Goal: Obtain resource: Download file/media

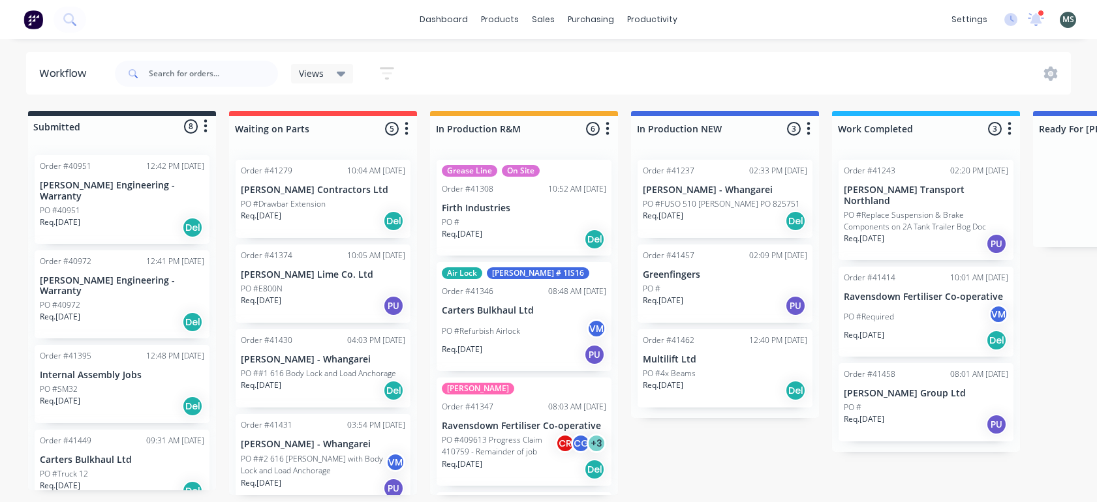
scroll to position [3, 437]
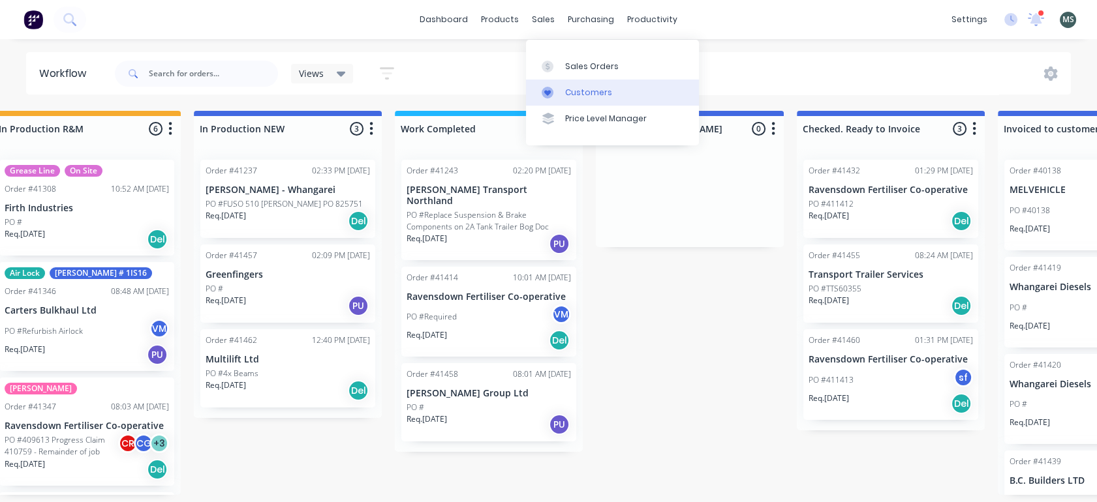
click at [579, 95] on link "Customers" at bounding box center [612, 93] width 173 height 26
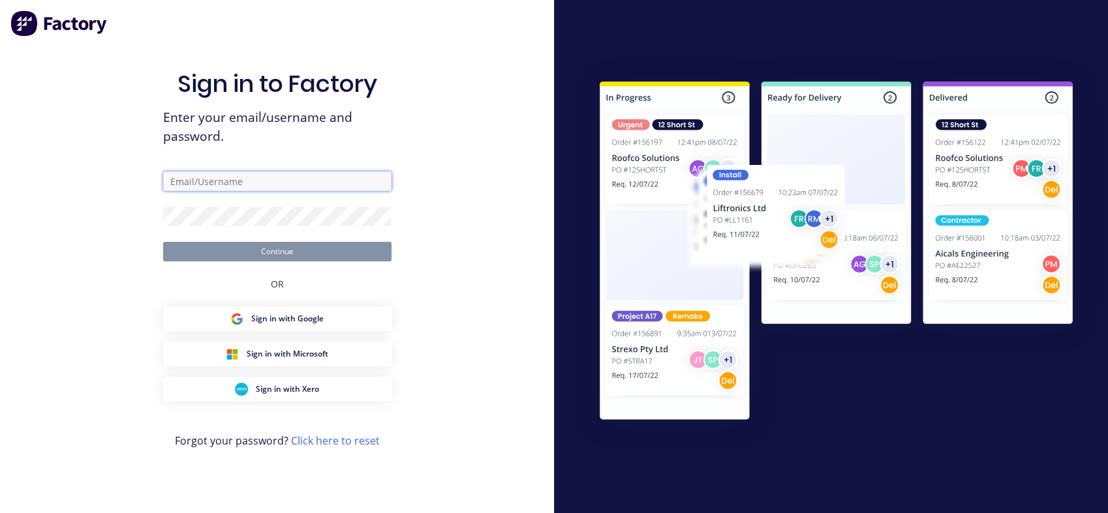
type input "[PERSON_NAME][EMAIL_ADDRESS][DOMAIN_NAME]"
click at [269, 257] on button "Continue" at bounding box center [277, 252] width 228 height 20
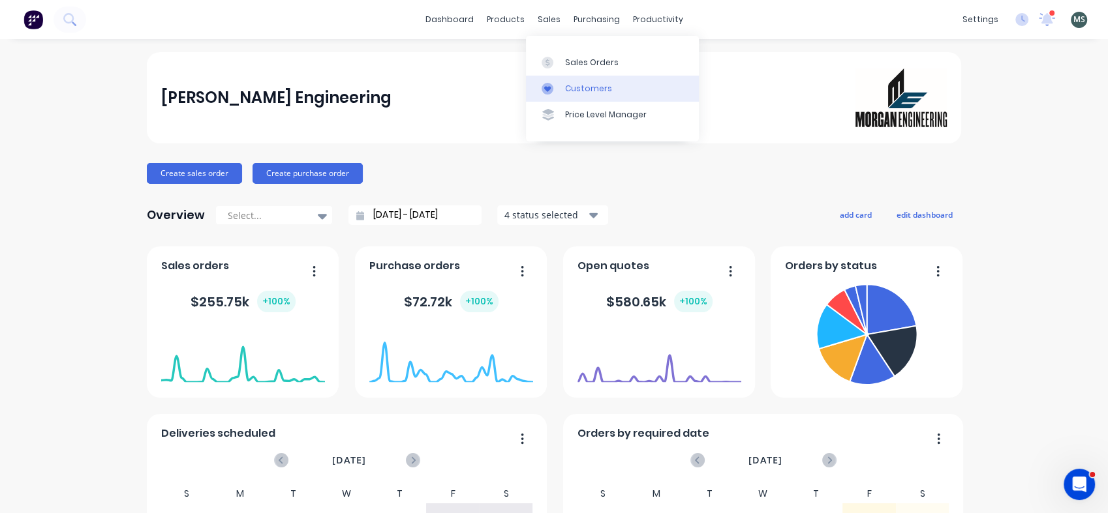
click at [581, 92] on div "Customers" at bounding box center [588, 89] width 47 height 12
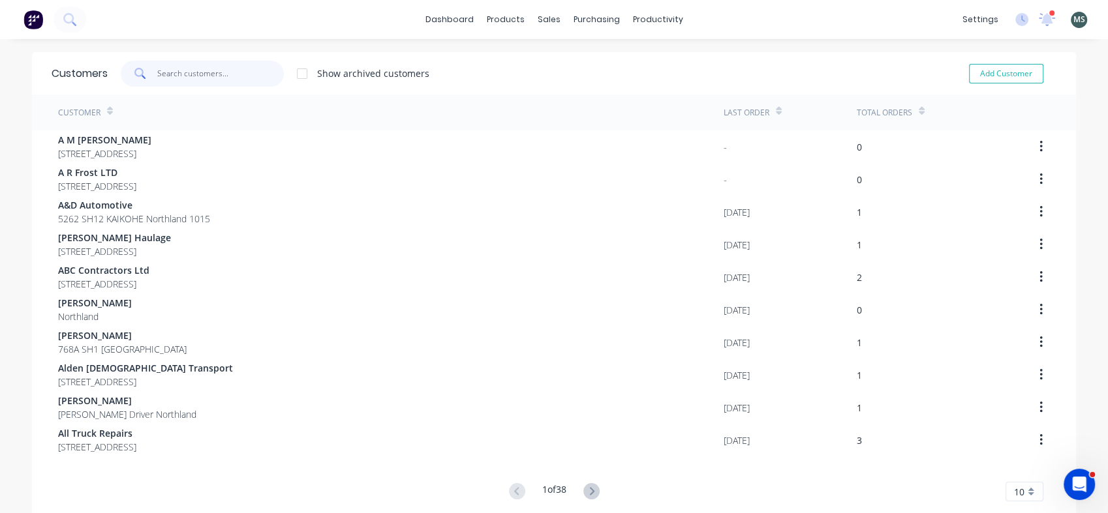
click at [184, 78] on input "text" at bounding box center [220, 74] width 127 height 26
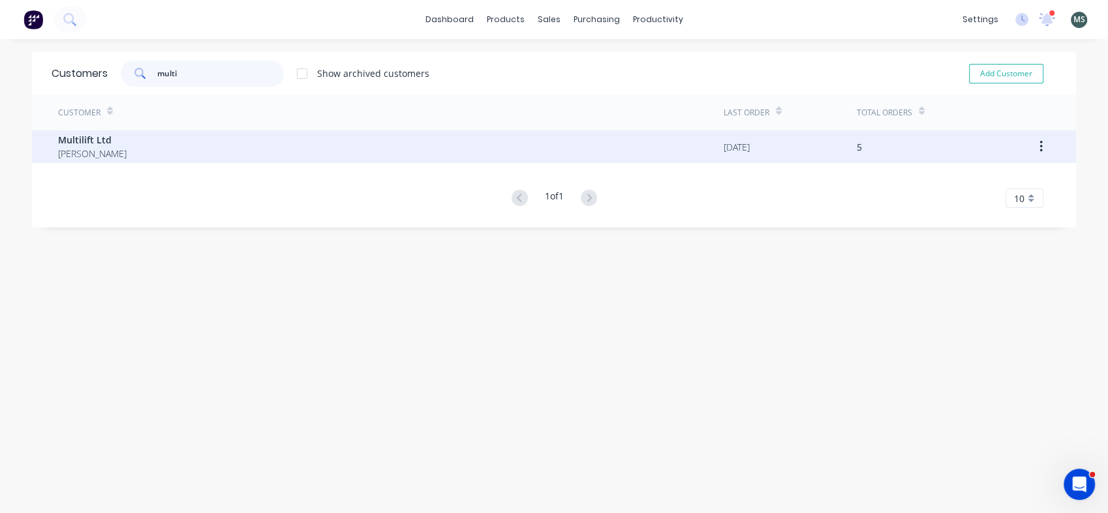
type input "multi"
click at [87, 152] on span "[PERSON_NAME]" at bounding box center [92, 154] width 69 height 14
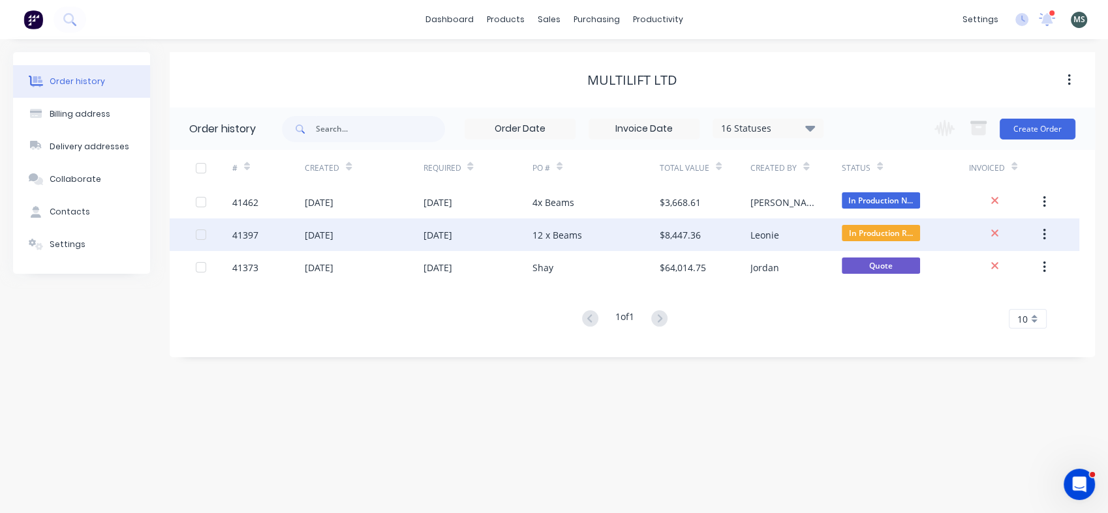
click at [314, 240] on div "[DATE]" at bounding box center [319, 235] width 29 height 14
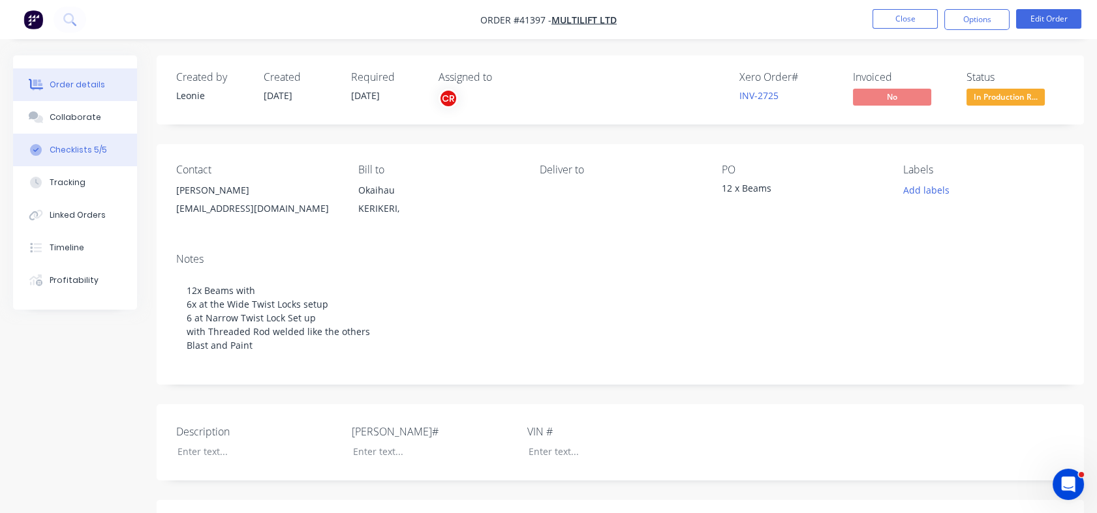
click at [84, 151] on div "Checklists 5/5" at bounding box center [78, 150] width 57 height 12
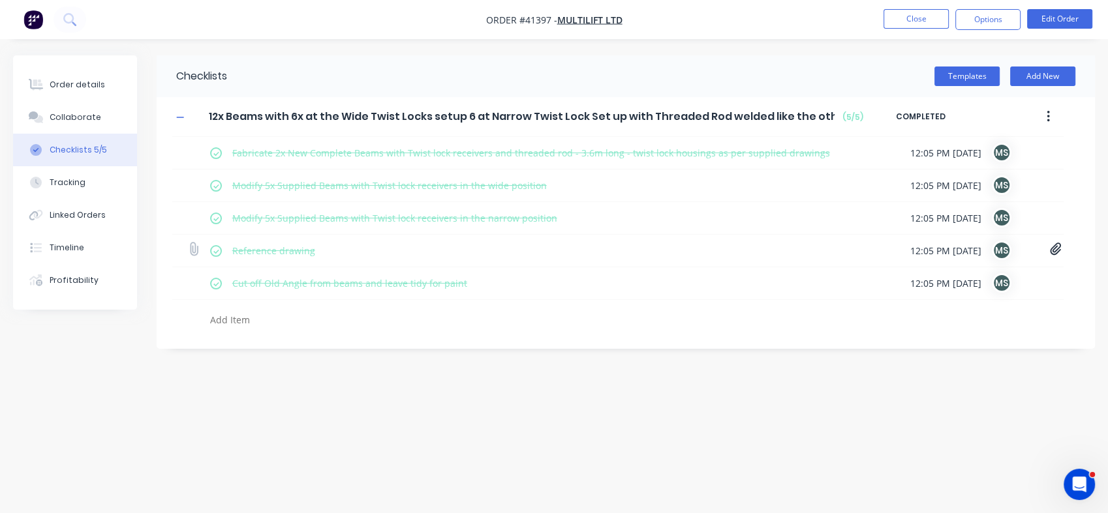
click at [1056, 249] on icon at bounding box center [1056, 249] width 12 height 13
click at [962, 278] on link "Crossmember Assembly.pdf" at bounding box center [950, 278] width 152 height 14
